Goal: Task Accomplishment & Management: Manage account settings

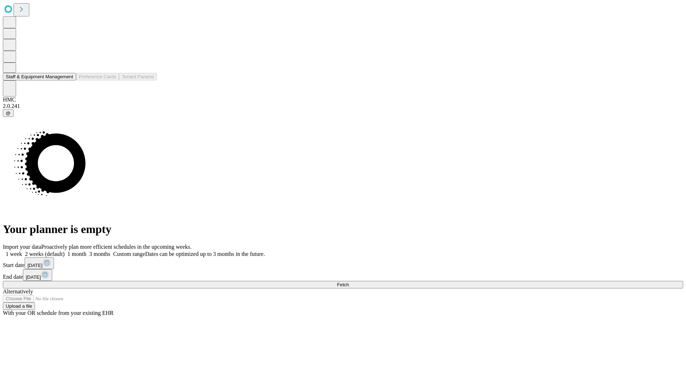
click at [67, 80] on button "Staff & Equipment Management" at bounding box center [39, 77] width 73 height 8
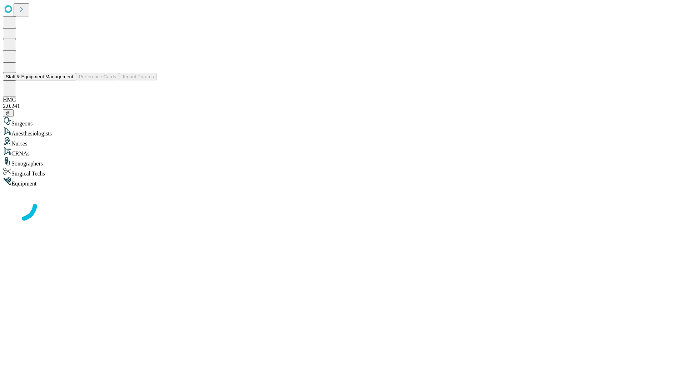
click at [68, 80] on button "Staff & Equipment Management" at bounding box center [39, 77] width 73 height 8
